Goal: Check status: Check status

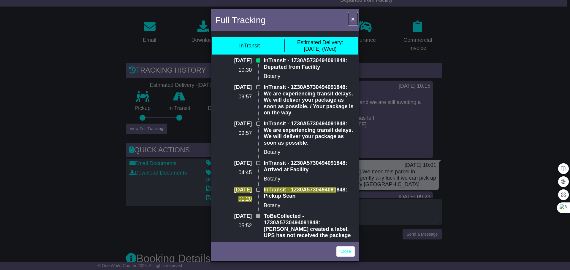
click at [353, 19] on span "×" at bounding box center [353, 18] width 4 height 7
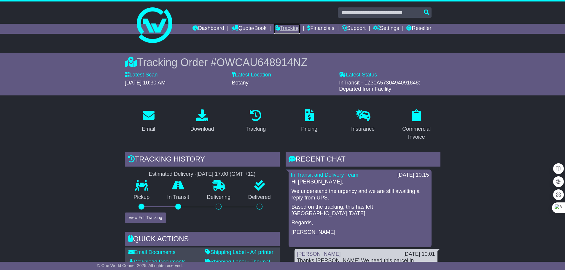
click at [282, 30] on link "Tracking" at bounding box center [287, 29] width 26 height 10
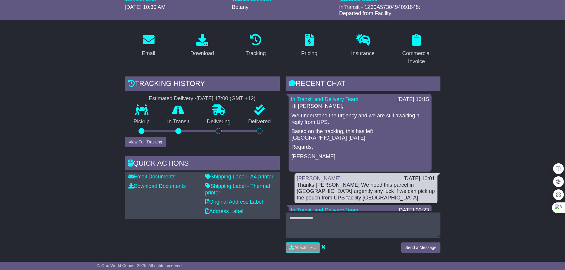
scroll to position [89, 0]
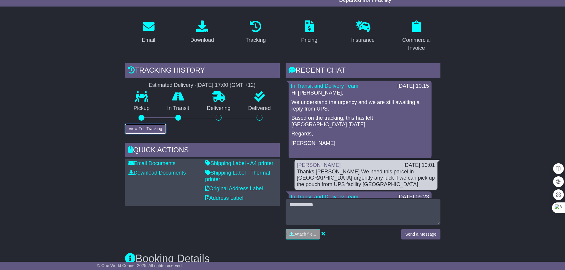
click at [145, 130] on button "View Full Tracking" at bounding box center [145, 129] width 41 height 10
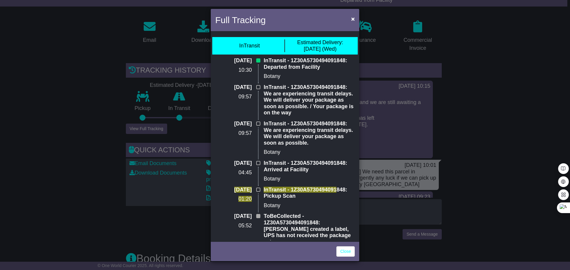
click at [309, 60] on p "InTransit - 1Z30A5730494091848: Departed from Facility" at bounding box center [308, 64] width 91 height 13
copy p "1Z30A5730494091848"
click at [353, 17] on span "×" at bounding box center [353, 18] width 4 height 7
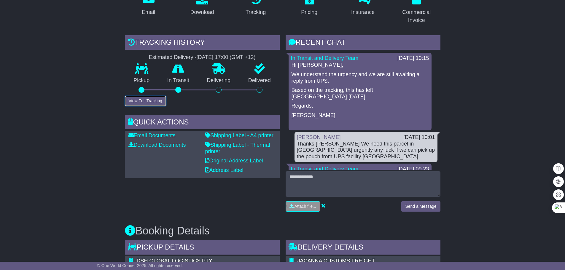
scroll to position [119, 0]
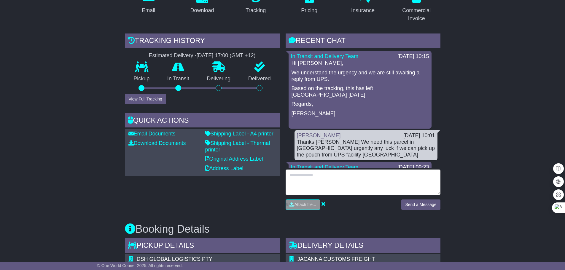
click at [338, 177] on textarea at bounding box center [363, 183] width 155 height 26
type textarea "*"
type textarea "**********"
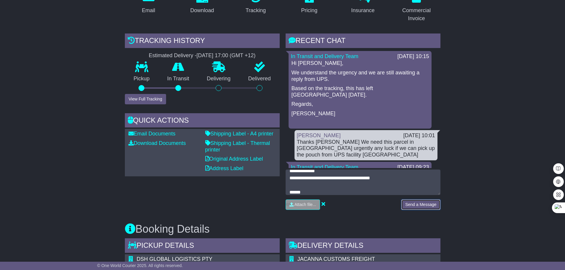
click at [420, 206] on button "Send a Message" at bounding box center [420, 205] width 39 height 10
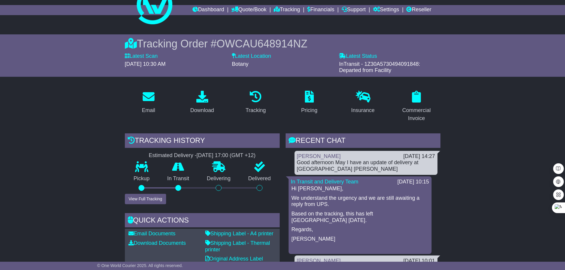
scroll to position [0, 0]
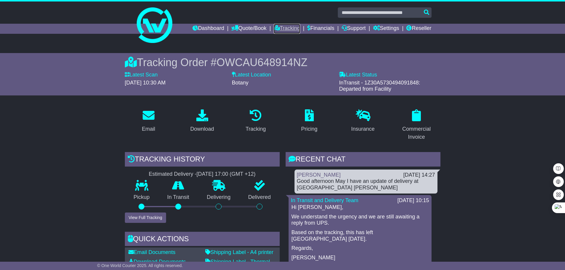
click at [284, 30] on link "Tracking" at bounding box center [287, 29] width 26 height 10
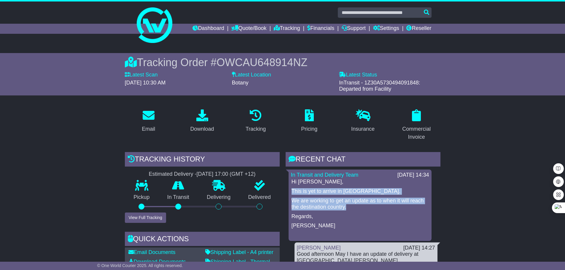
drag, startPoint x: 351, startPoint y: 210, endPoint x: 291, endPoint y: 187, distance: 64.2
click at [291, 187] on div "Hi Julie, This is yet to arrive in New Zealand. We are working to get an update…" at bounding box center [360, 209] width 138 height 60
copy div "This is yet to arrive in New Zealand. We are working to get an update as to whe…"
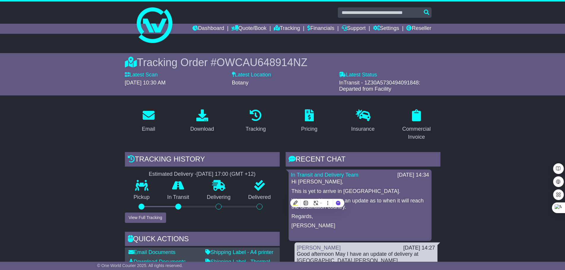
click at [395, 218] on p "Regards," at bounding box center [360, 217] width 137 height 7
click at [285, 28] on link "Tracking" at bounding box center [287, 29] width 26 height 10
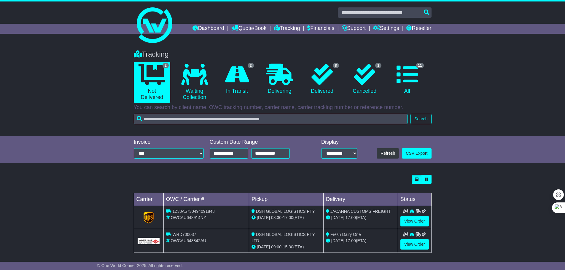
click at [85, 119] on div "Tracking 2 Not Delivered 0 Waiting Collection 2 In Transit 0 Delivering 8" at bounding box center [282, 90] width 565 height 92
click at [419, 221] on link "View Order" at bounding box center [415, 221] width 28 height 10
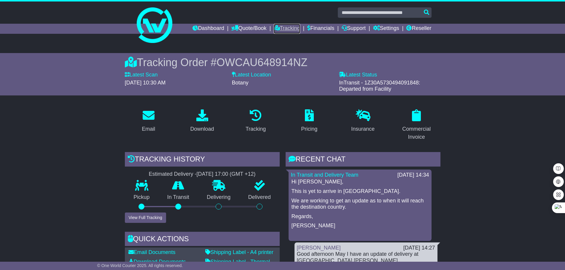
click at [287, 27] on link "Tracking" at bounding box center [287, 29] width 26 height 10
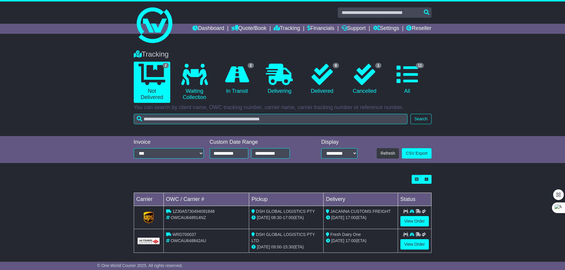
click at [44, 111] on div "Tracking 2 Not Delivered 0 Waiting Collection 2 In Transit 0 Delivering 8" at bounding box center [282, 90] width 565 height 92
click at [284, 29] on link "Tracking" at bounding box center [287, 29] width 26 height 10
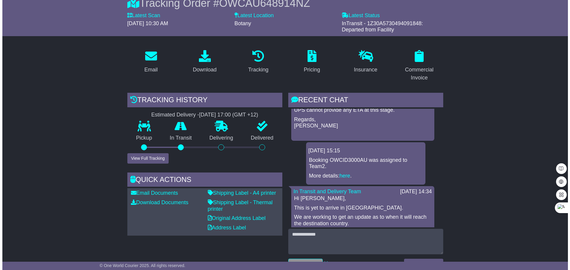
scroll to position [59, 0]
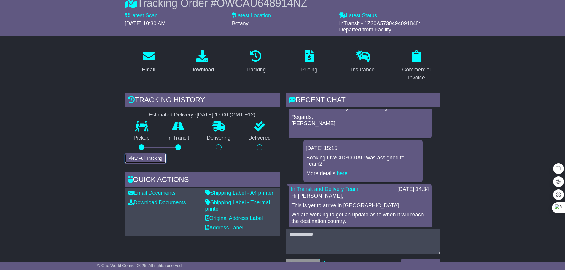
click at [137, 160] on button "View Full Tracking" at bounding box center [145, 158] width 41 height 10
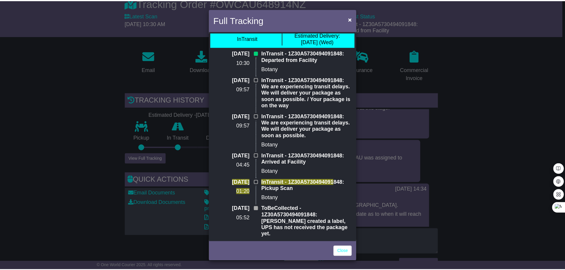
scroll to position [0, 0]
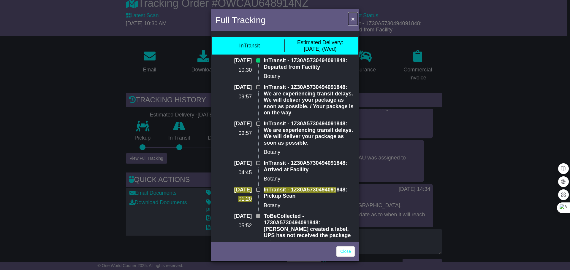
click at [351, 19] on span "×" at bounding box center [353, 18] width 4 height 7
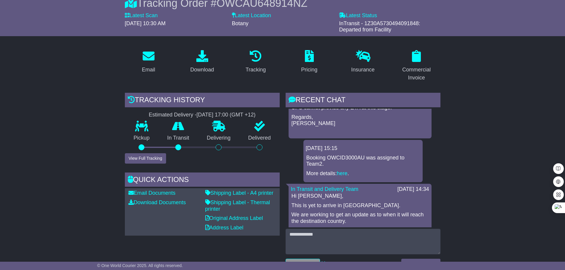
drag, startPoint x: 51, startPoint y: 125, endPoint x: 228, endPoint y: 11, distance: 210.6
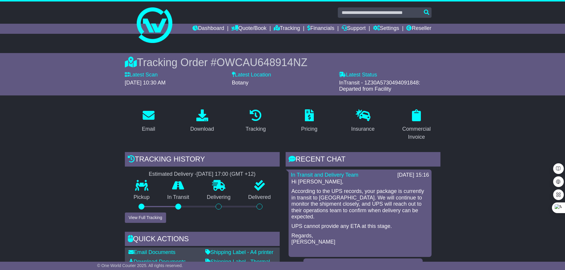
drag, startPoint x: 318, startPoint y: 199, endPoint x: 417, endPoint y: 199, distance: 98.8
click at [417, 199] on p "According to the UPS records, your package is currently in transit to New Zeala…" at bounding box center [360, 204] width 137 height 32
click at [254, 110] on icon at bounding box center [256, 115] width 12 height 12
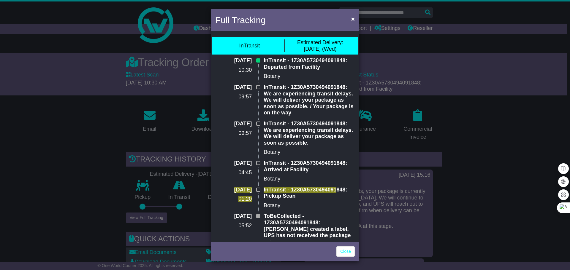
click at [239, 44] on div "InTransit" at bounding box center [249, 46] width 20 height 7
click at [352, 18] on span "×" at bounding box center [353, 18] width 4 height 7
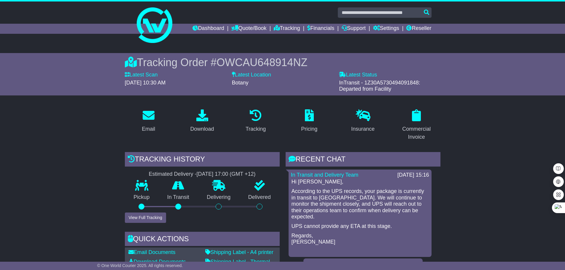
click at [449, 82] on div "Tracking Order # OWCAU648914NZ Latest Scan 23 September 2025 - 10:30 AM Latest …" at bounding box center [282, 74] width 565 height 42
click at [287, 29] on link "Tracking" at bounding box center [287, 29] width 26 height 10
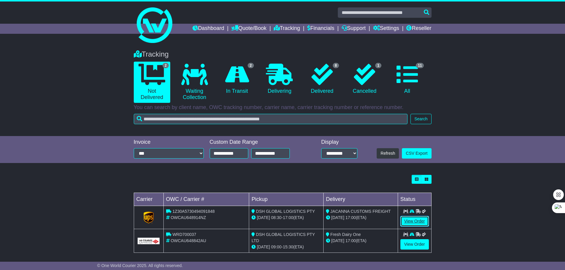
click at [415, 223] on link "View Order" at bounding box center [415, 221] width 28 height 10
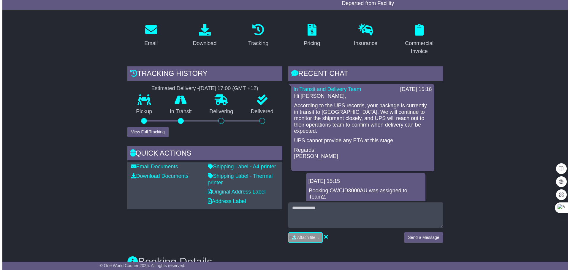
scroll to position [89, 0]
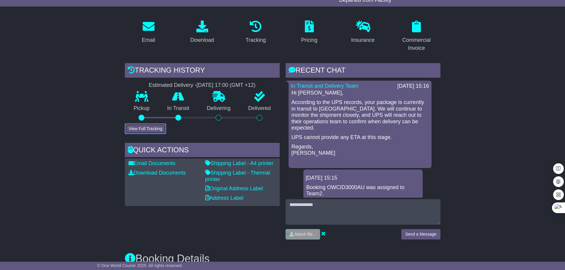
click at [138, 129] on button "View Full Tracking" at bounding box center [145, 129] width 41 height 10
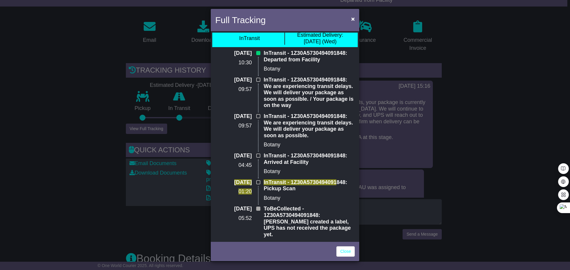
scroll to position [0, 0]
